Goal: Transaction & Acquisition: Purchase product/service

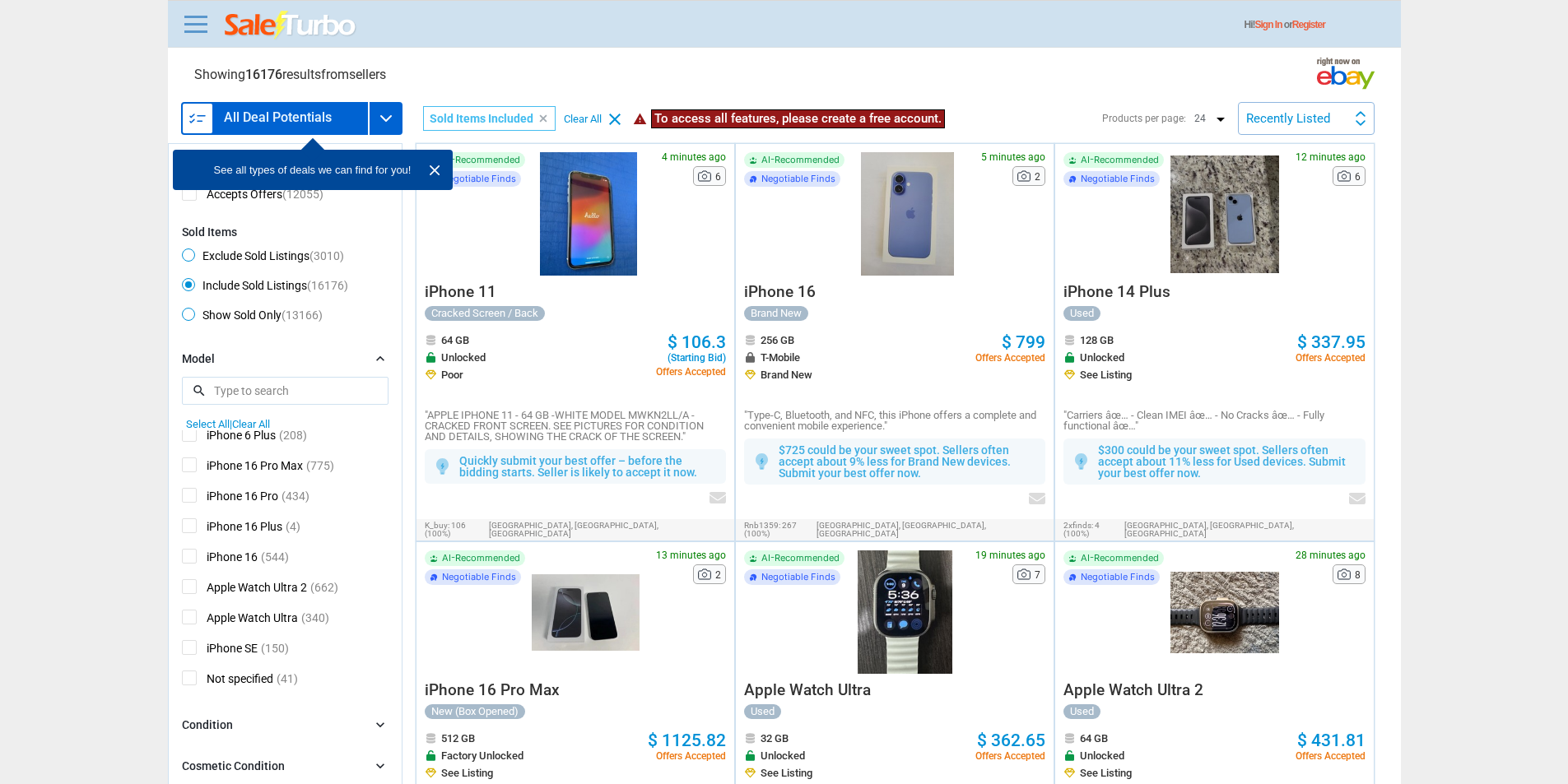
scroll to position [356, 0]
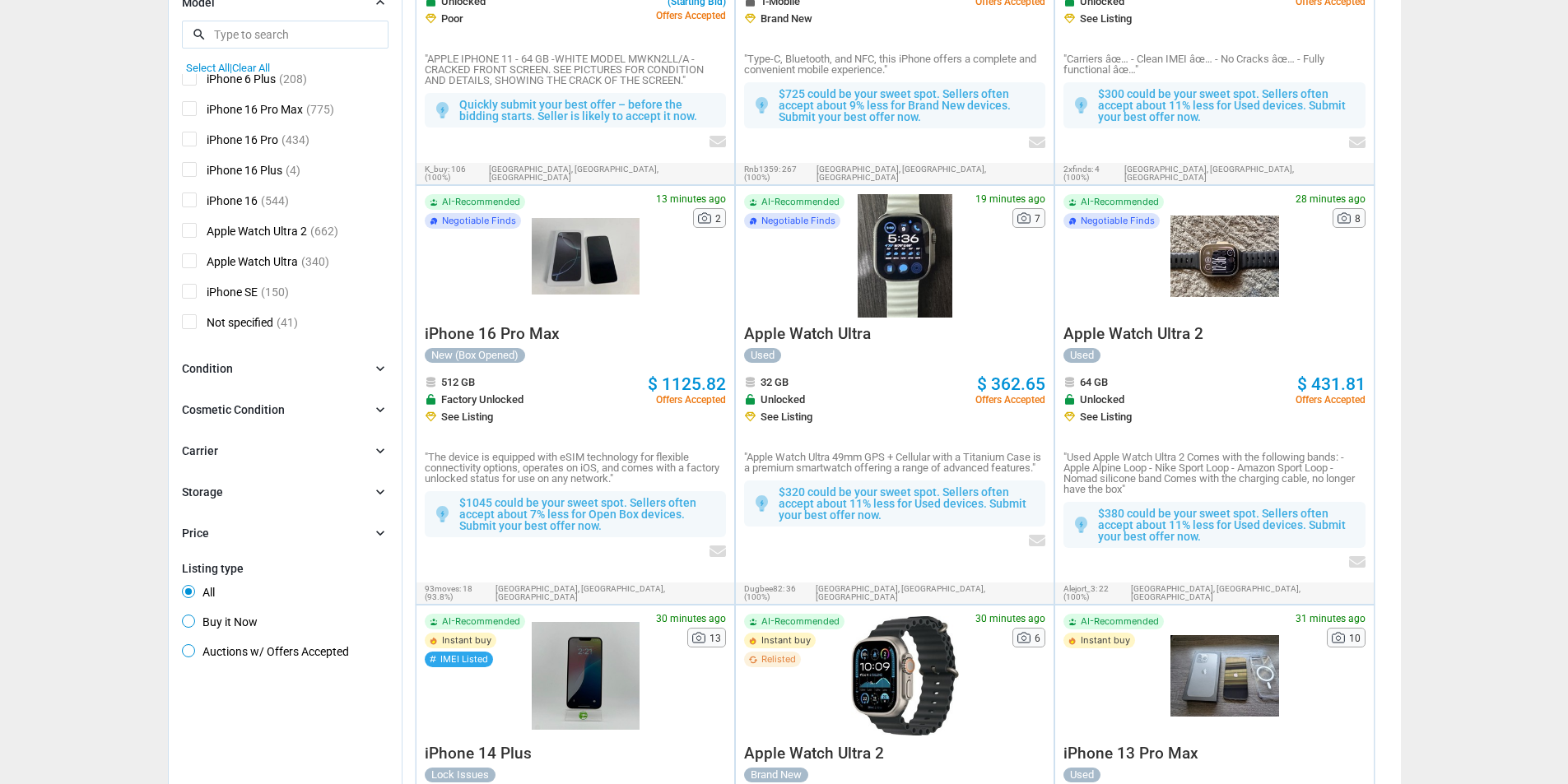
click at [250, 114] on span "iPhone 16 Pro Max" at bounding box center [242, 111] width 121 height 21
click at [193, 112] on input "iPhone 16 Pro Max" at bounding box center [187, 106] width 11 height 11
checkbox input "true"
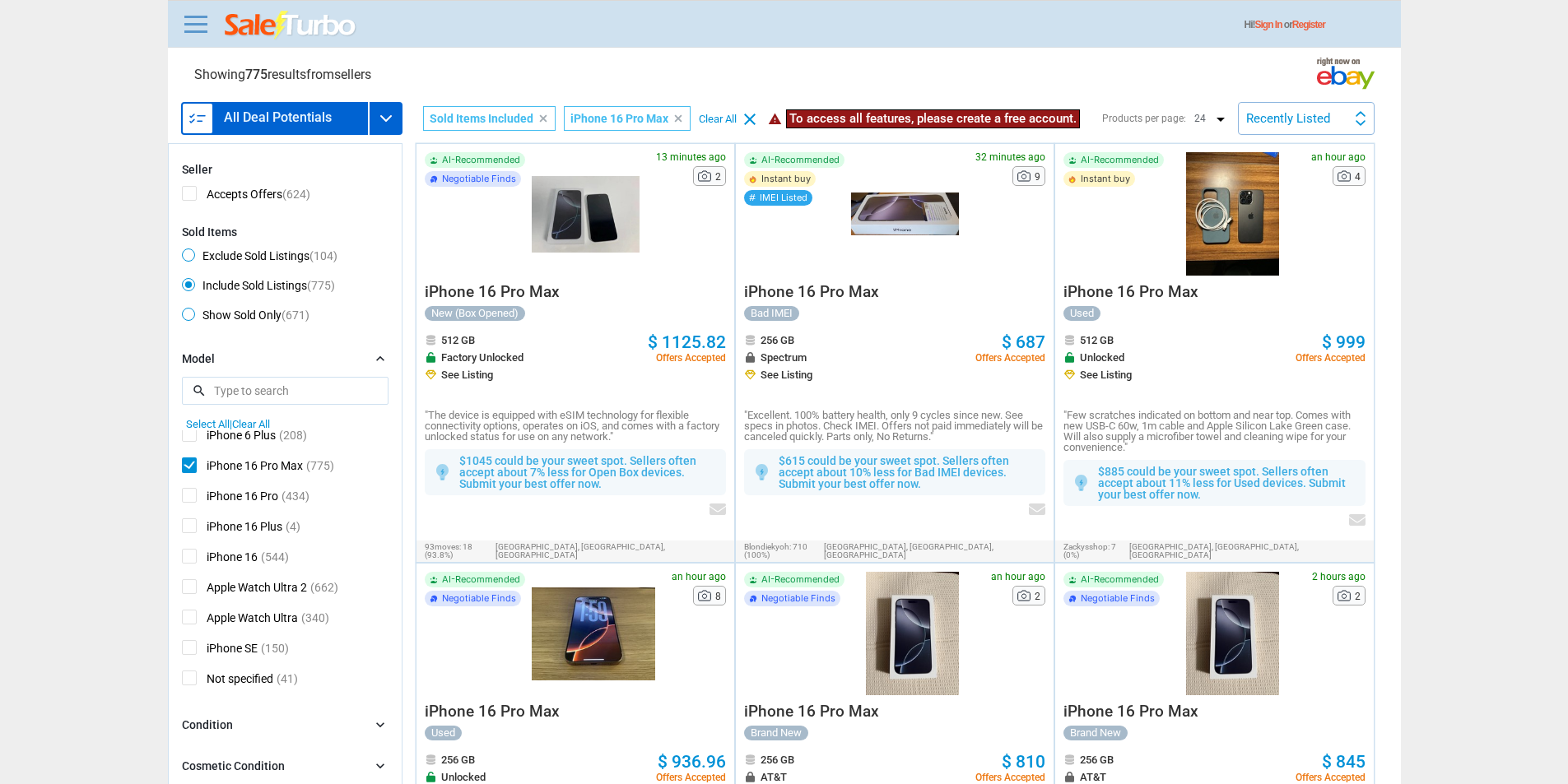
click at [255, 365] on div "Model chevron_right" at bounding box center [285, 360] width 206 height 18
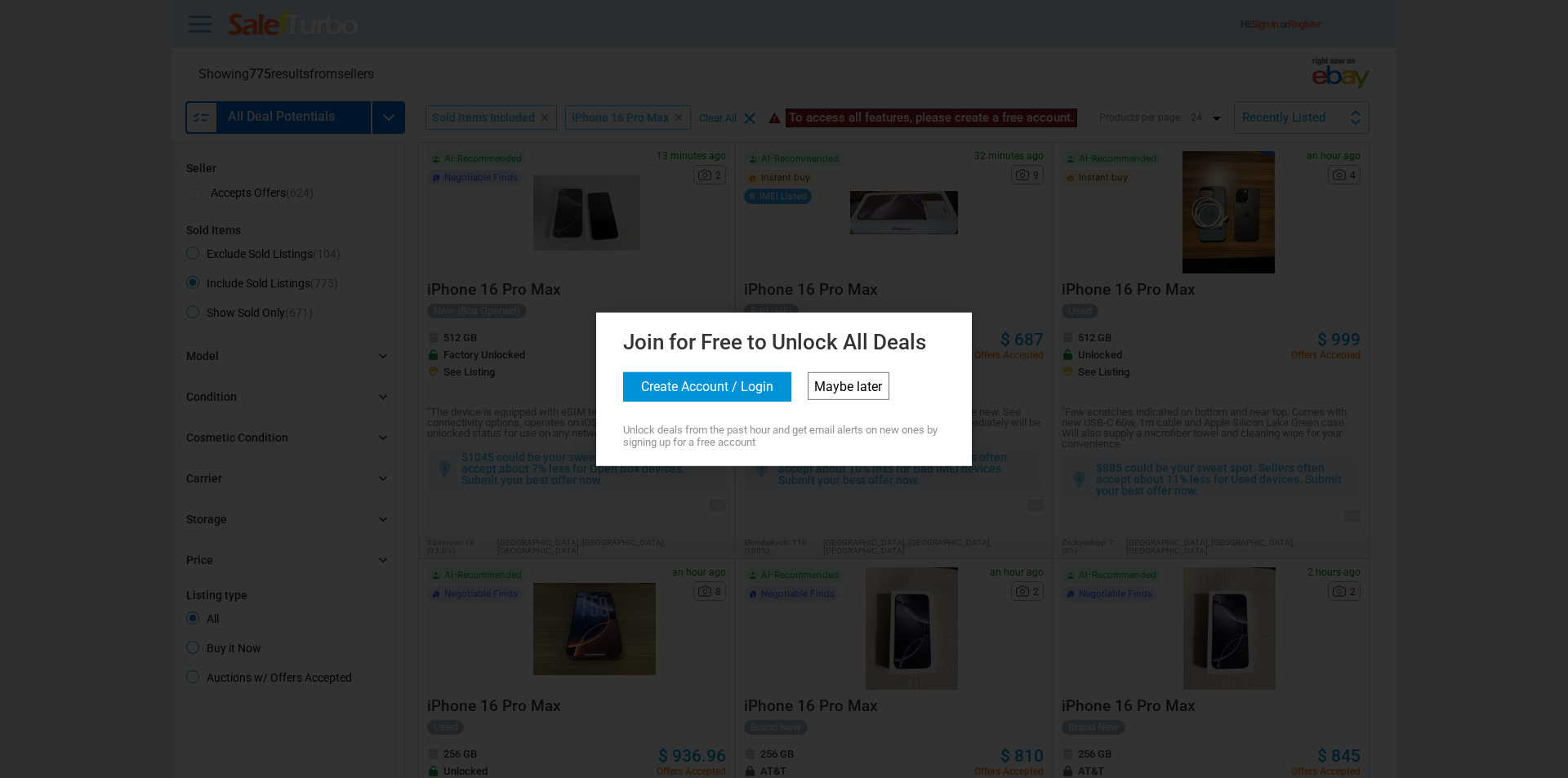
click at [831, 389] on link "Maybe later" at bounding box center [848, 385] width 81 height 28
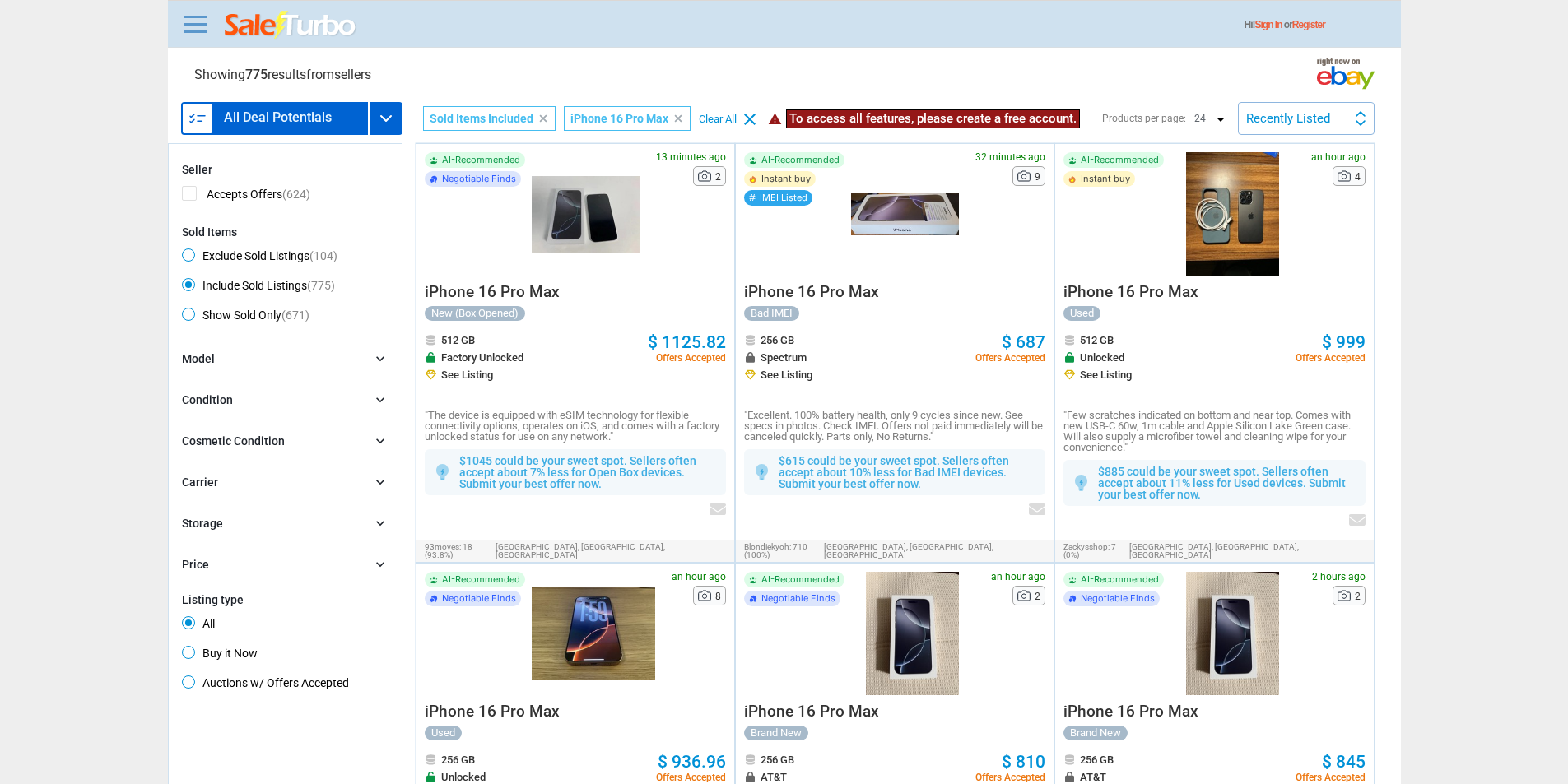
click at [228, 111] on h3 "All Deal Potentials" at bounding box center [278, 117] width 108 height 14
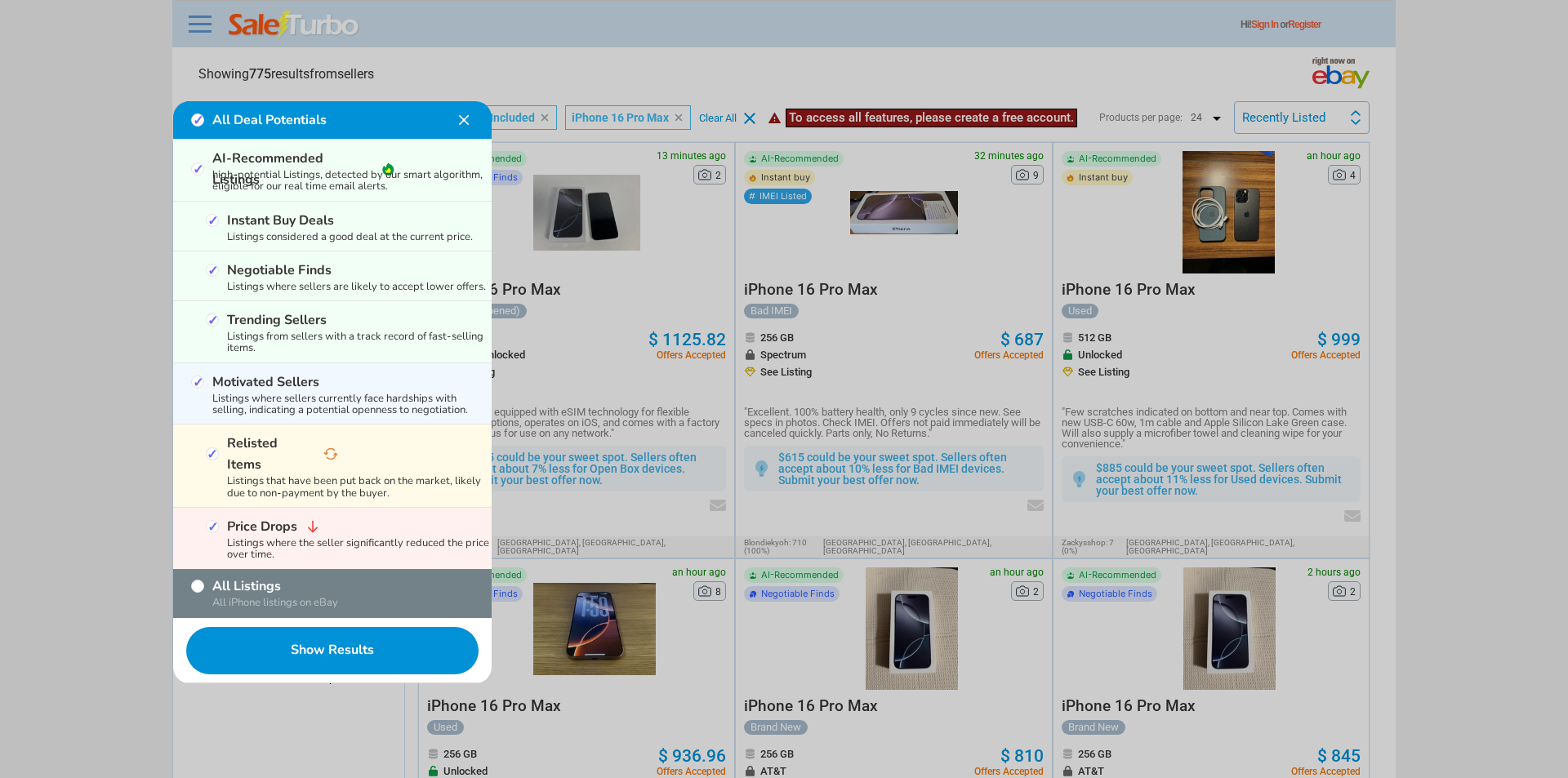
click at [236, 576] on label "All Listings" at bounding box center [292, 587] width 160 height 21
click at [204, 579] on input "All Listings" at bounding box center [198, 586] width 13 height 13
checkbox input "true"
checkbox input "false"
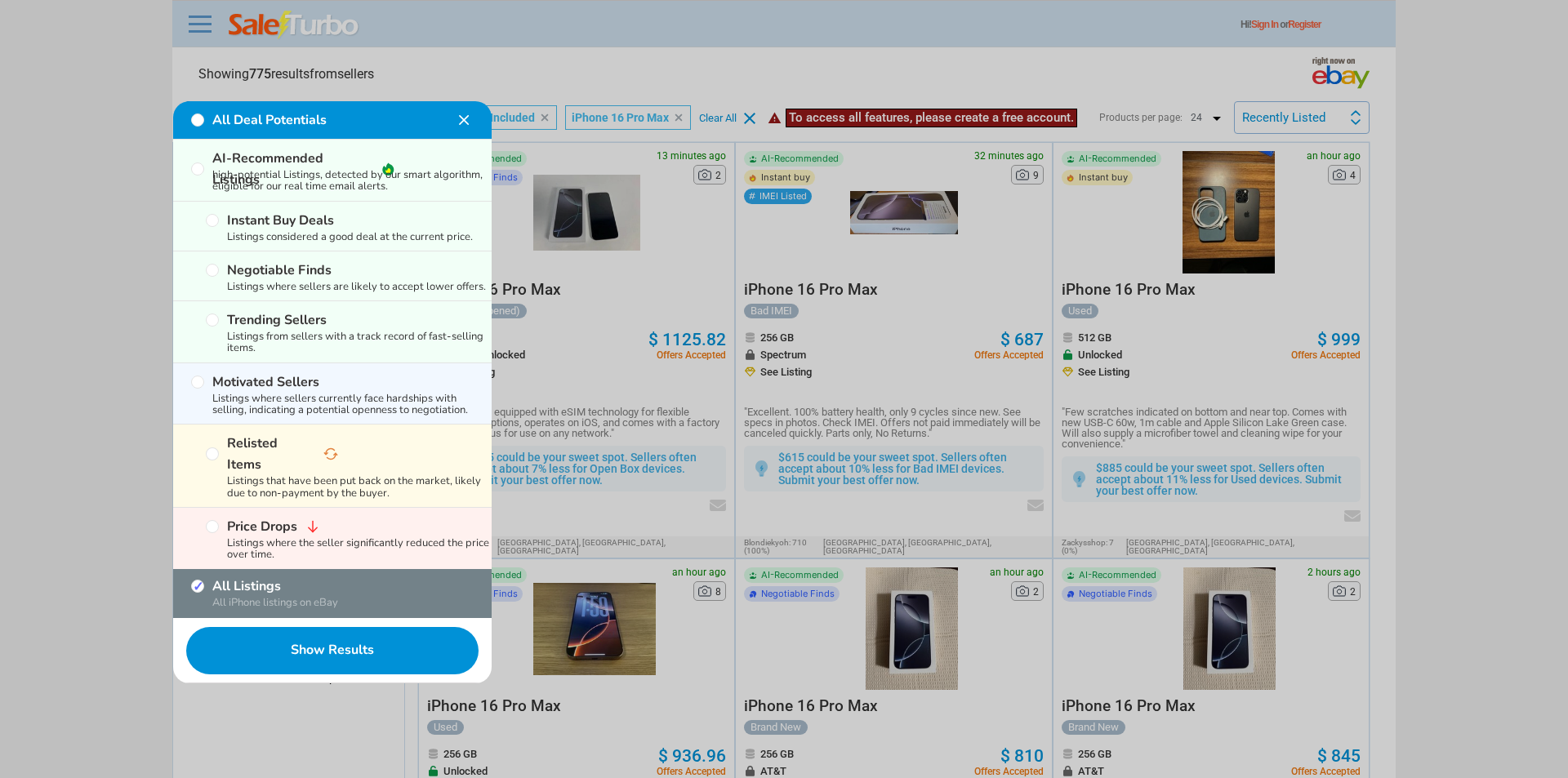
checkbox input "false"
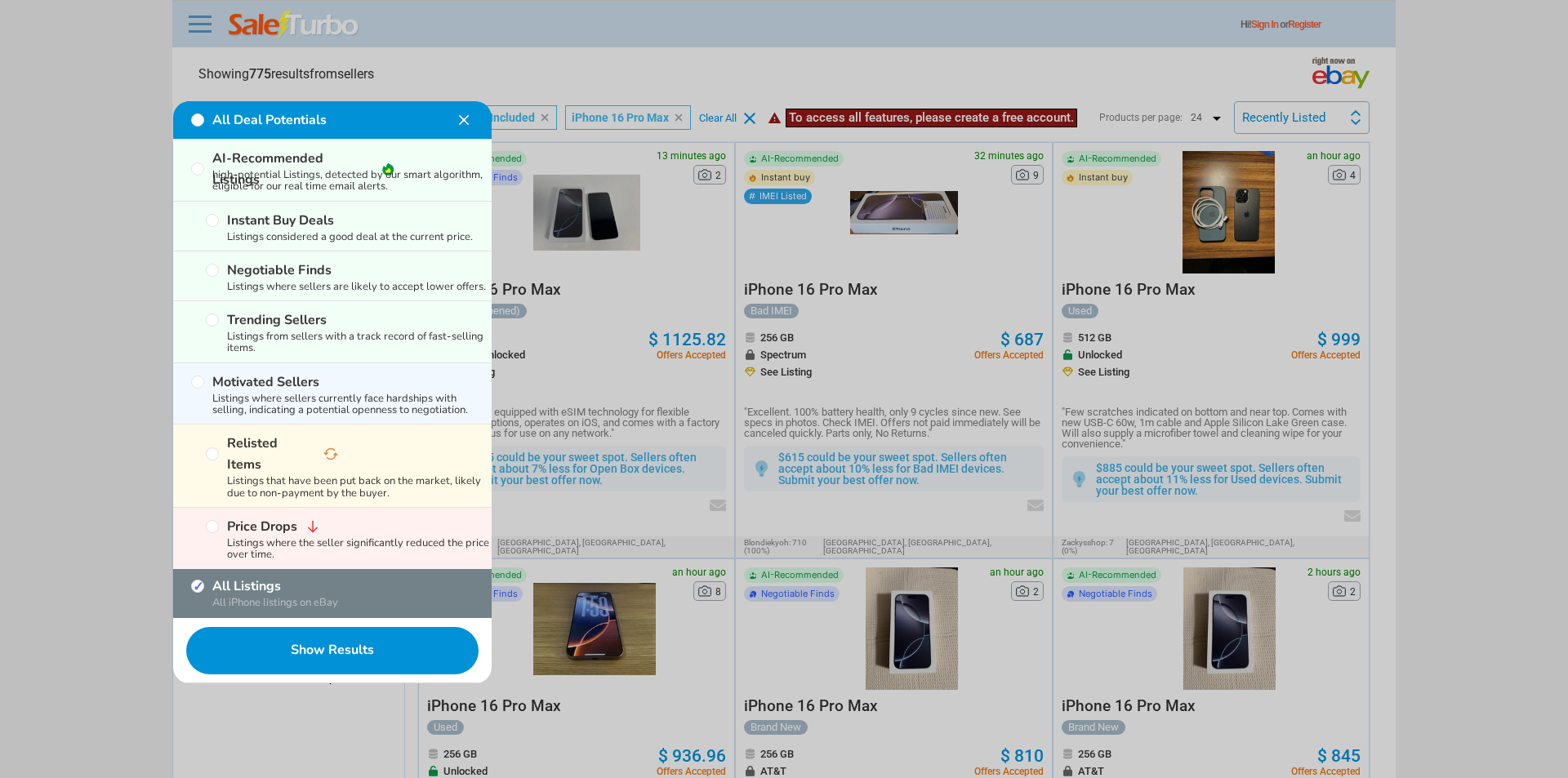
checkbox input "false"
click at [282, 618] on button "Show Results" at bounding box center [333, 650] width 318 height 65
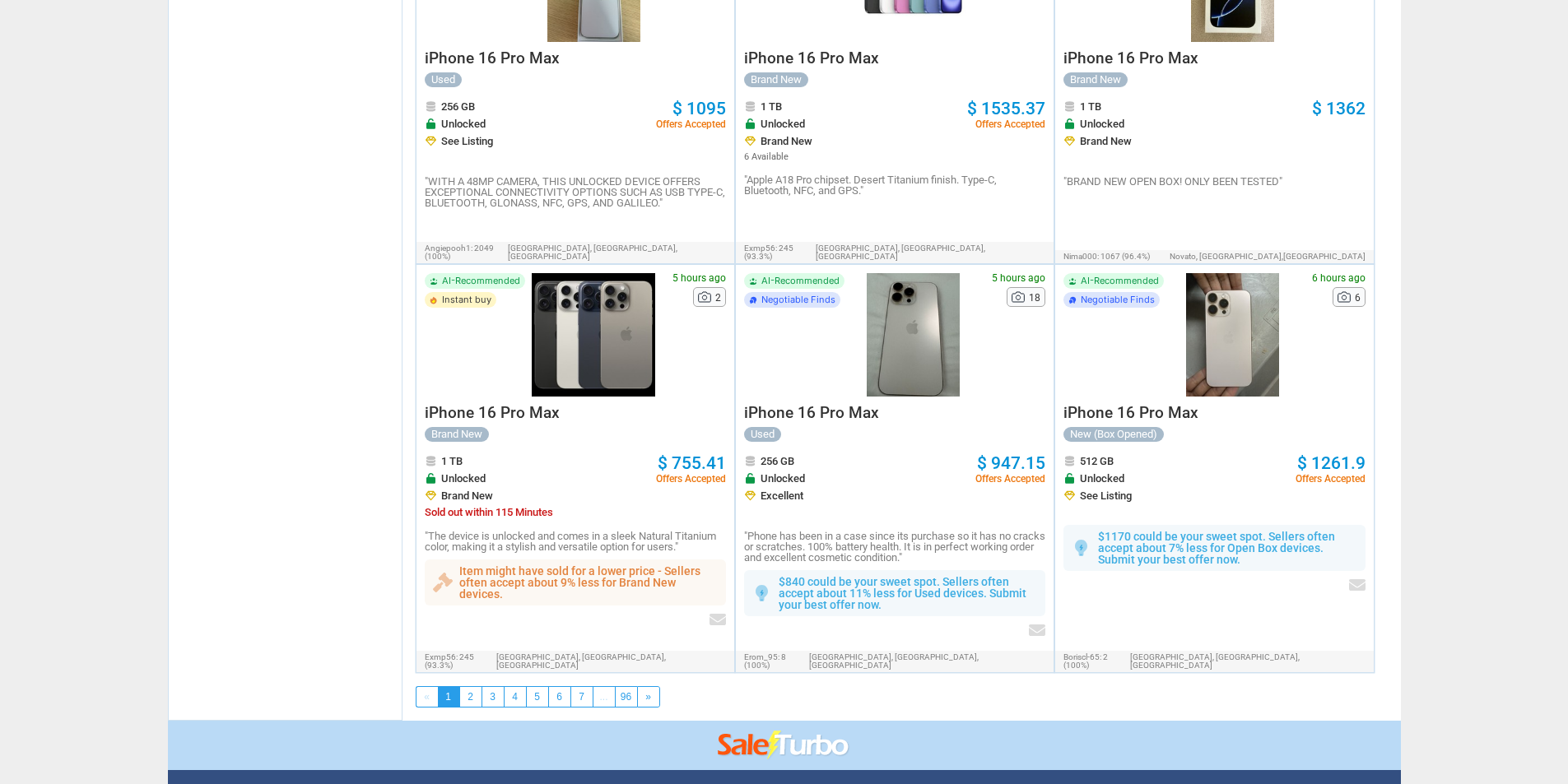
scroll to position [2631, 0]
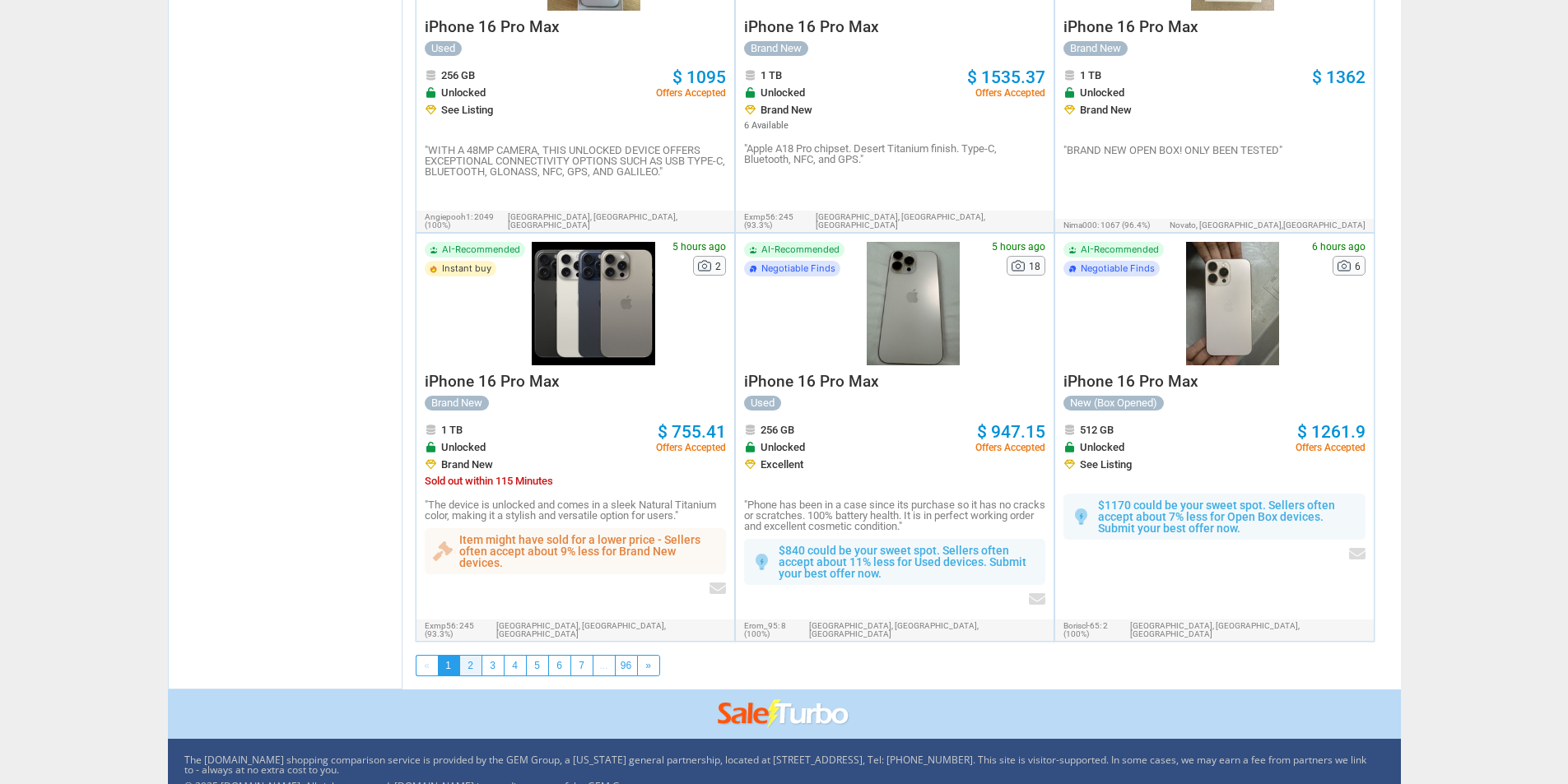
click at [477, 656] on link "2" at bounding box center [470, 666] width 22 height 20
